Goal: Navigation & Orientation: Go to known website

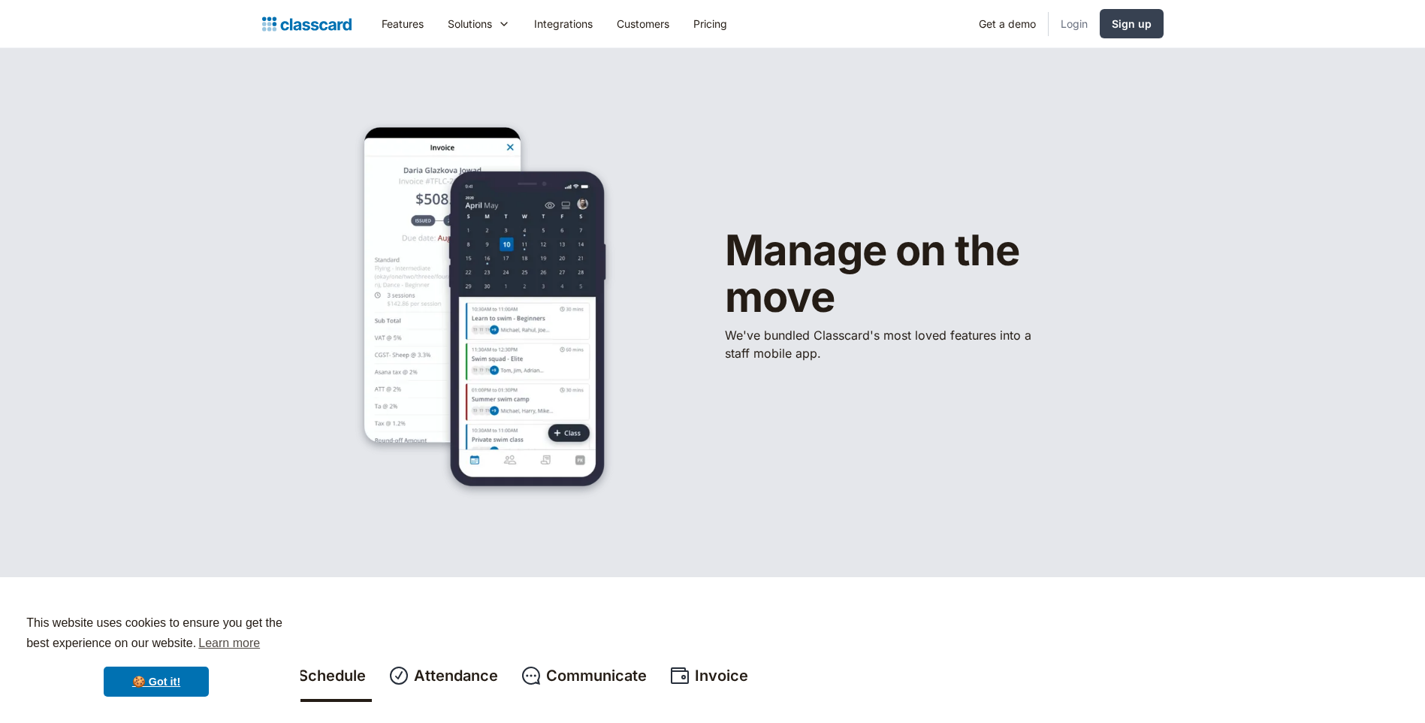
click at [1068, 34] on link "Login" at bounding box center [1074, 24] width 51 height 34
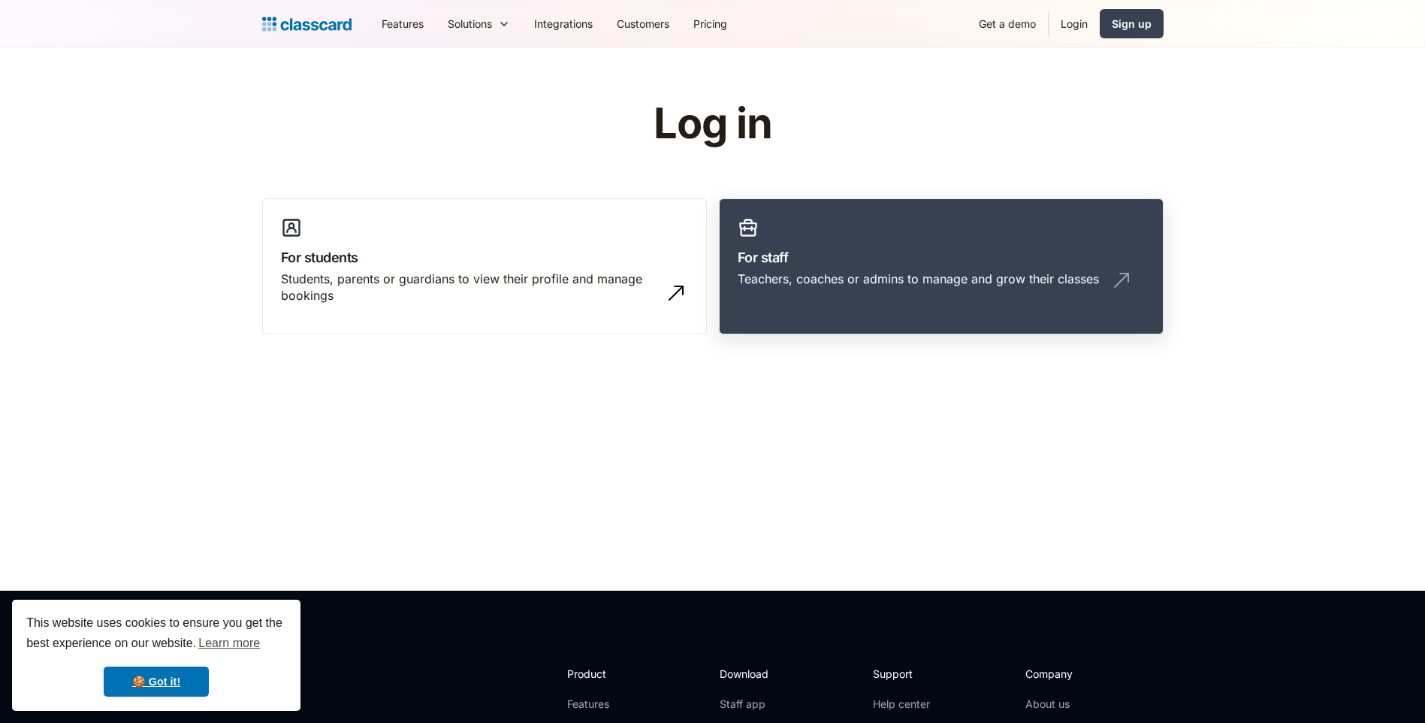
click at [1023, 231] on link "For staff Teachers, coaches or admins to manage and grow their classes" at bounding box center [941, 266] width 445 height 137
